Goal: Information Seeking & Learning: Learn about a topic

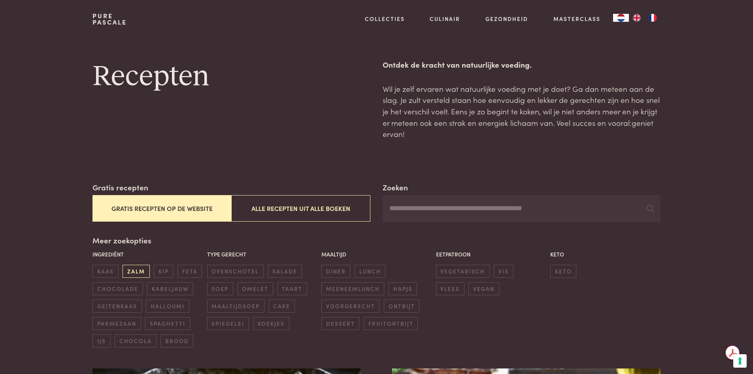
click at [136, 266] on span "zalm" at bounding box center [136, 270] width 27 height 13
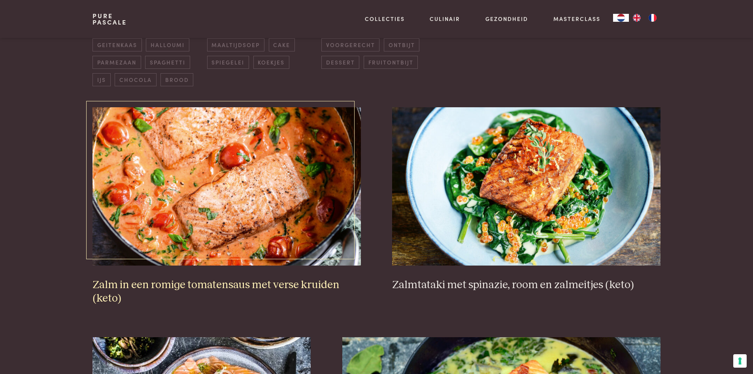
scroll to position [260, 0]
click at [286, 174] on img at bounding box center [226, 187] width 268 height 158
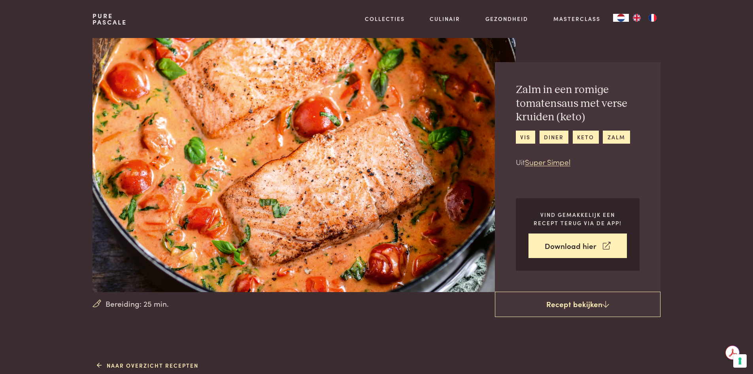
click at [490, 235] on img at bounding box center [303, 165] width 423 height 254
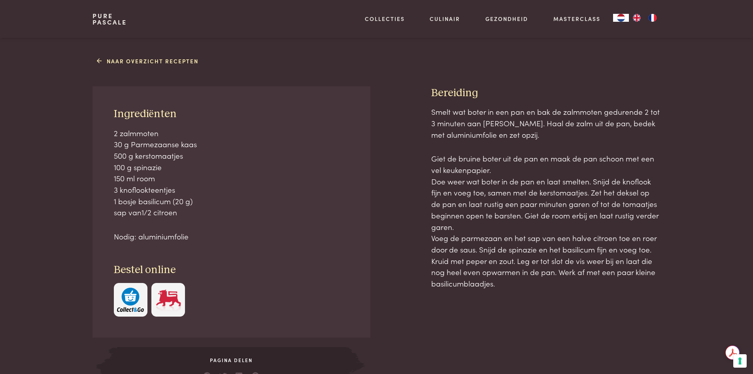
scroll to position [316, 0]
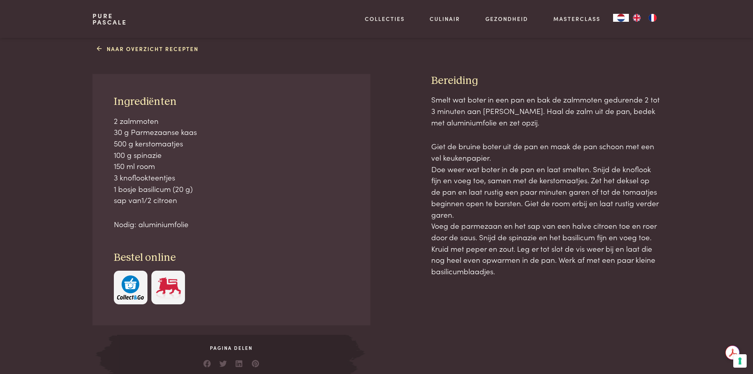
click at [177, 287] on img at bounding box center [168, 287] width 27 height 24
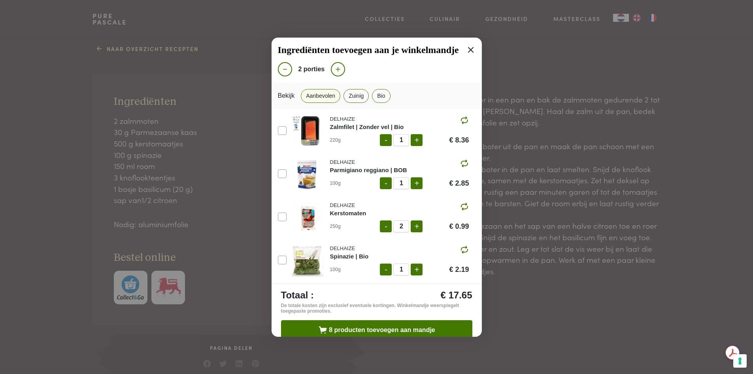
click at [5, 124] on div "Ingrediënten toevoegen aan je winkelmandje 2 porties Bekijk Aanbevolen Zuinig B…" at bounding box center [376, 187] width 753 height 374
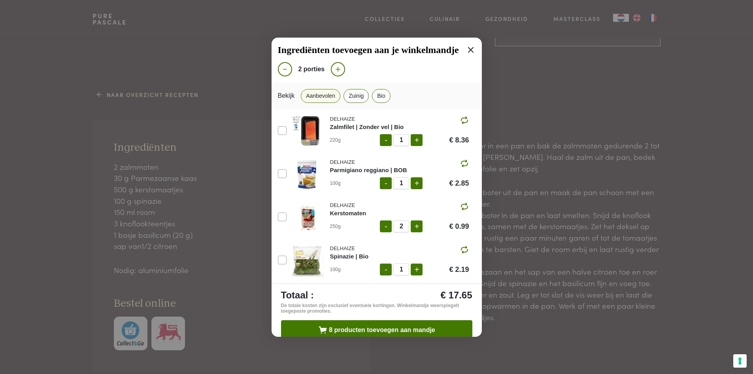
scroll to position [198, 0]
